Goal: Task Accomplishment & Management: Use online tool/utility

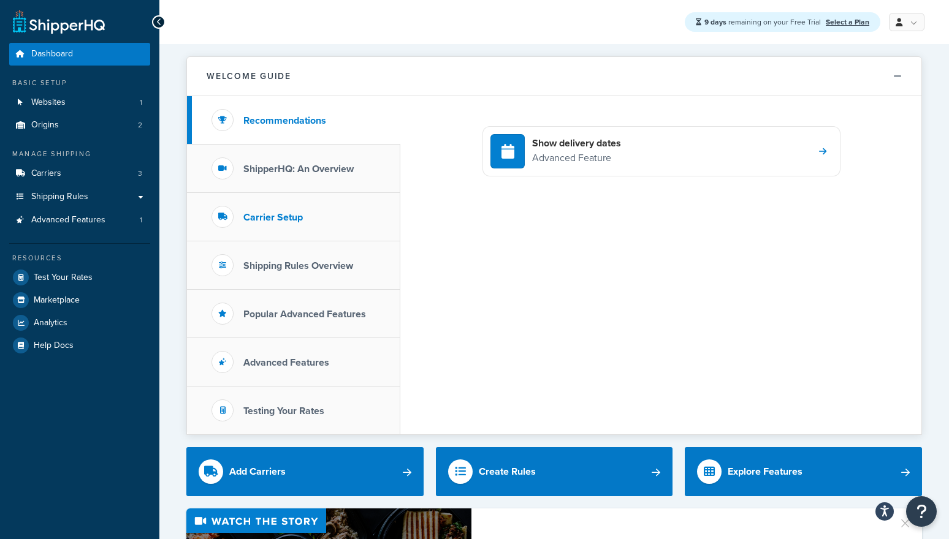
click at [248, 213] on h3 "Carrier Setup" at bounding box center [272, 217] width 59 height 11
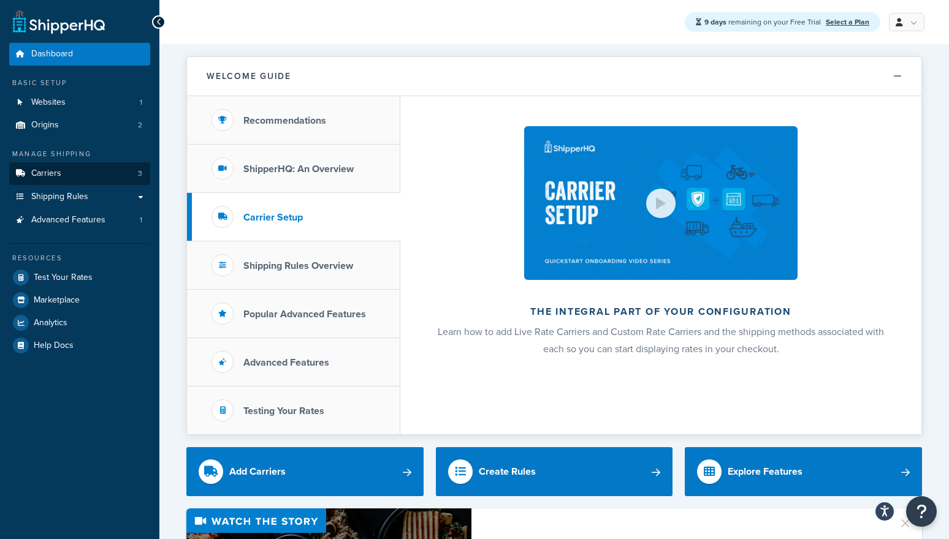
click at [74, 169] on link "Carriers 3" at bounding box center [79, 173] width 141 height 23
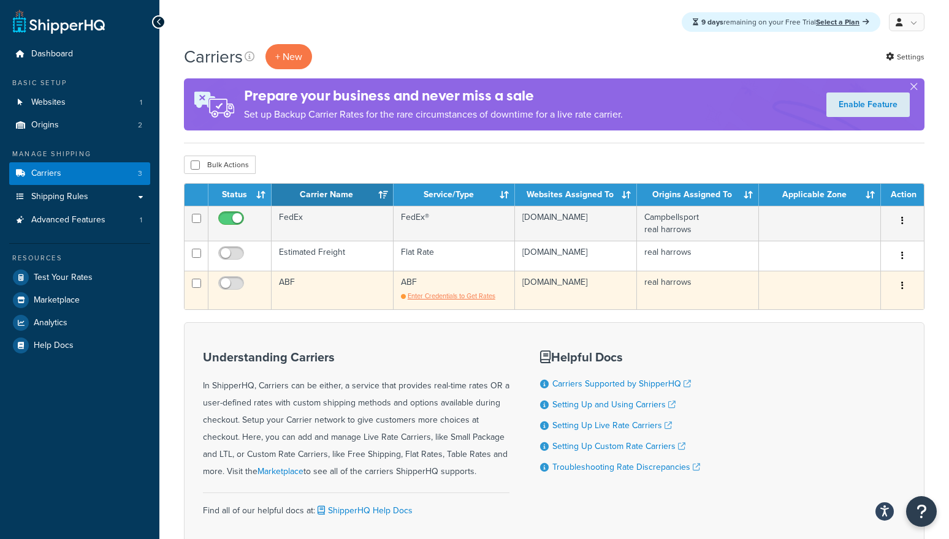
click at [444, 296] on span "Enter Credentials to Get Rates" at bounding box center [452, 296] width 88 height 10
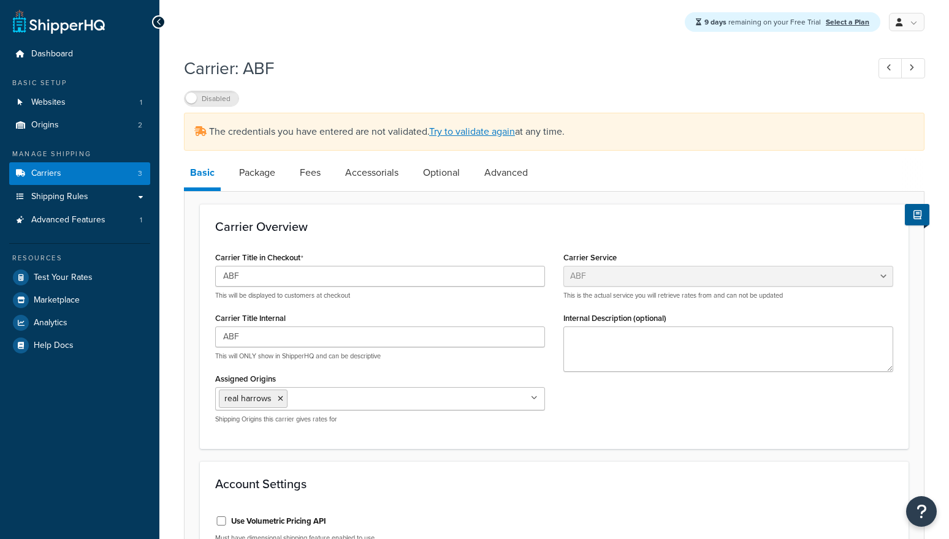
select select "abfFreight"
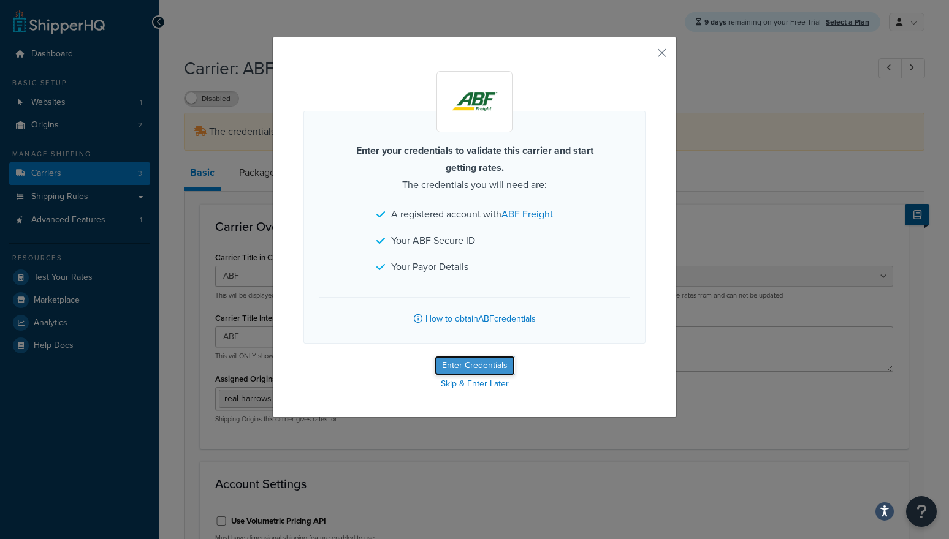
click at [486, 366] on button "Enter Credentials" at bounding box center [475, 366] width 80 height 20
select select "PLT"
select select "US"
select select "WI"
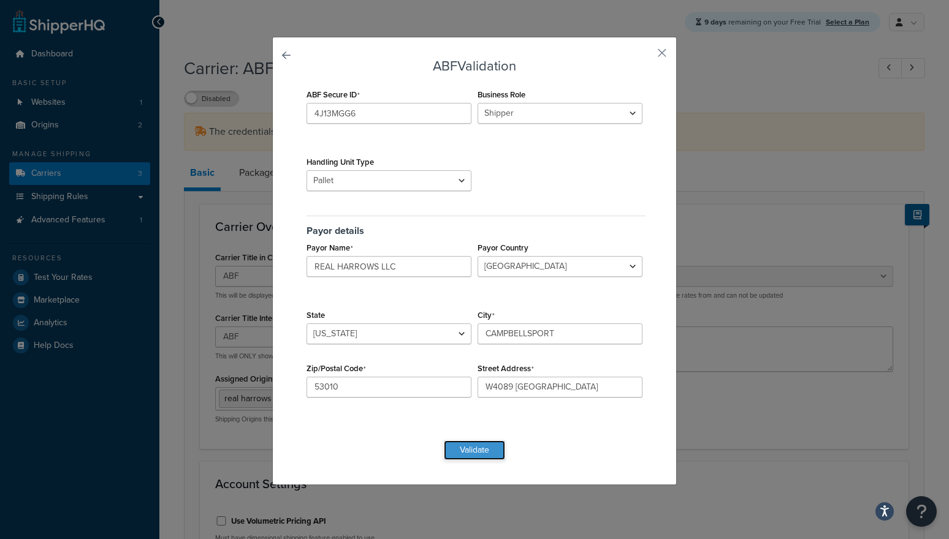
click at [476, 450] on button "Validate" at bounding box center [474, 451] width 61 height 20
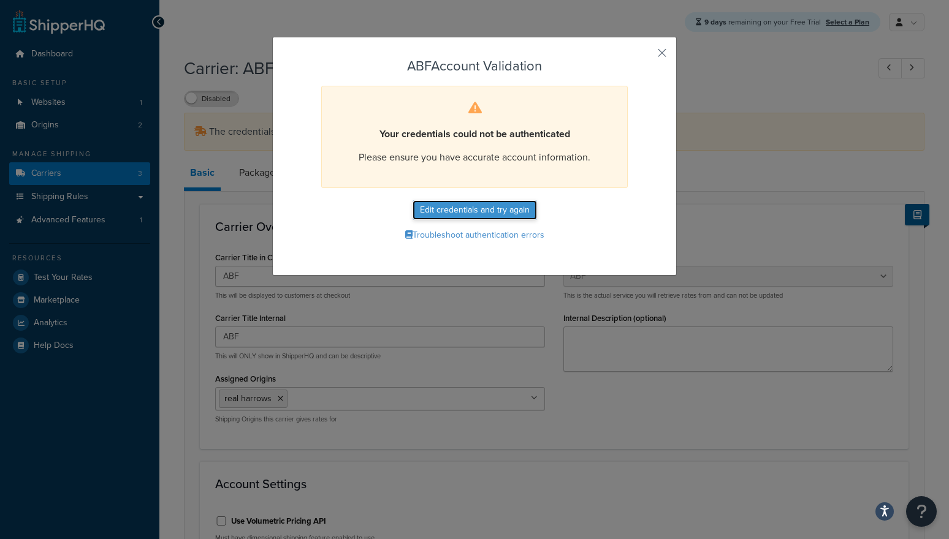
click at [509, 205] on button "Edit credentials and try again" at bounding box center [475, 210] width 124 height 20
select select "PLT"
select select "US"
select select "WI"
